Goal: Navigation & Orientation: Go to known website

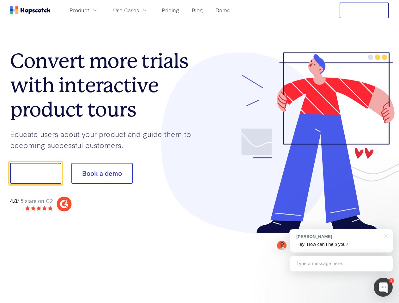
click at [199, 151] on div at bounding box center [293, 142] width 189 height 181
click at [89, 10] on span "Product" at bounding box center [79, 10] width 20 height 8
click at [139, 10] on span "Use Cases" at bounding box center [126, 10] width 26 height 8
click at [364, 10] on button "Free Trial" at bounding box center [363, 11] width 49 height 16
click at [35, 173] on button "Show me!" at bounding box center [35, 173] width 51 height 21
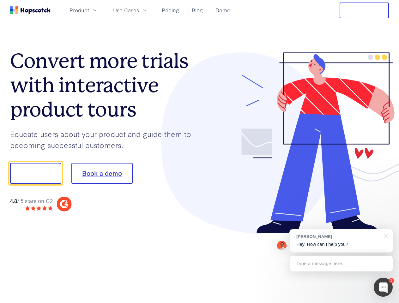
click at [102, 173] on button "Book a demo" at bounding box center [101, 173] width 61 height 21
click at [383, 287] on div at bounding box center [382, 287] width 19 height 19
click at [341, 241] on div "[PERSON_NAME] Hey! How can I help you?" at bounding box center [341, 240] width 103 height 23
click at [384, 235] on div at bounding box center [333, 215] width 118 height 126
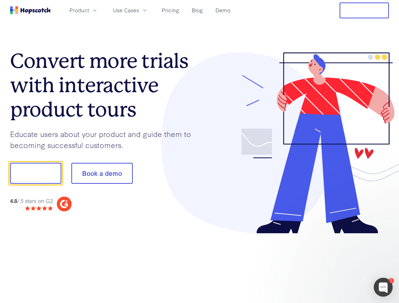
click at [341, 264] on div at bounding box center [333, 215] width 118 height 126
